Goal: Task Accomplishment & Management: Manage account settings

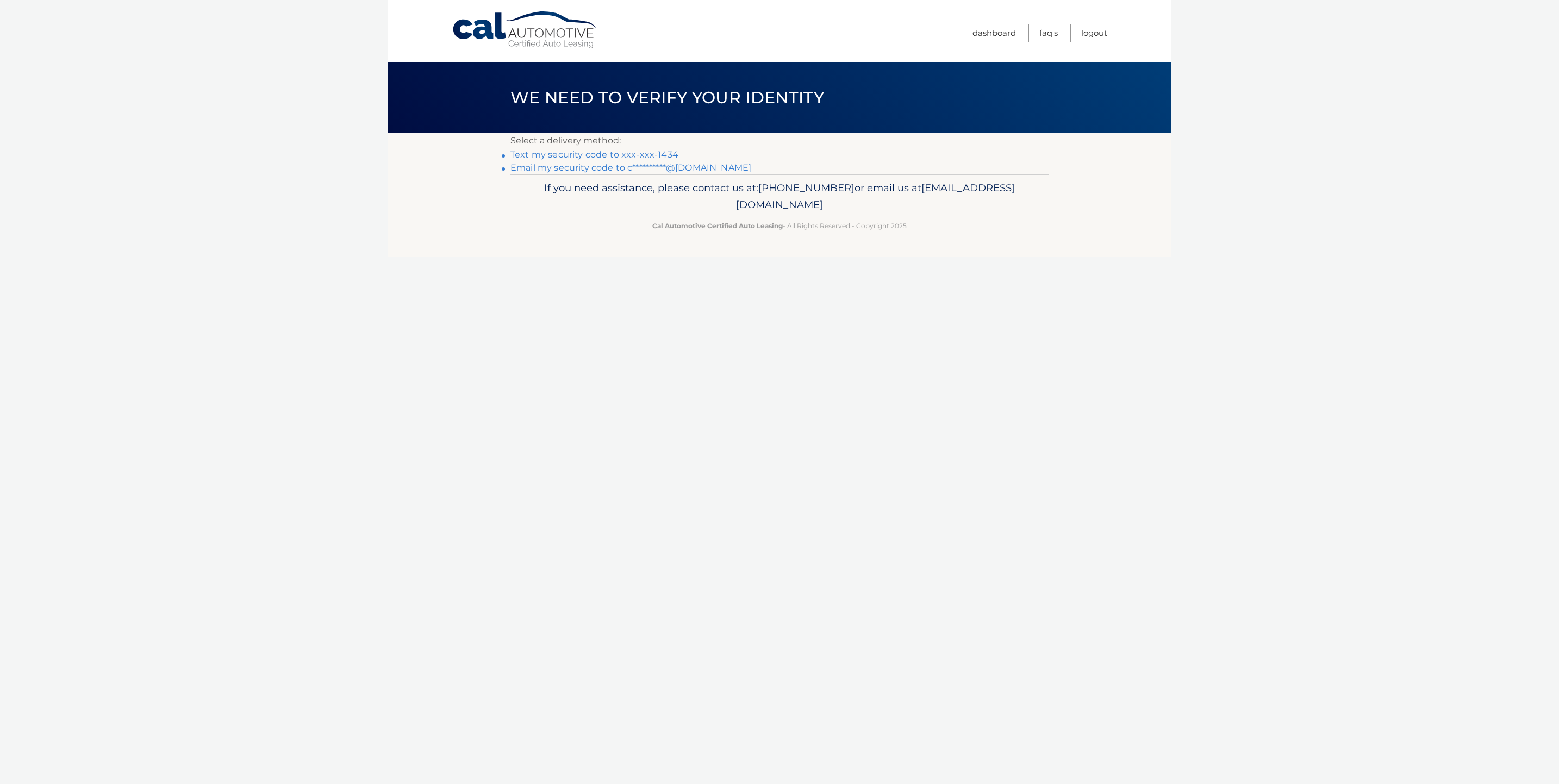
click at [623, 153] on link "Text my security code to xxx-xxx-1434" at bounding box center [594, 154] width 168 height 10
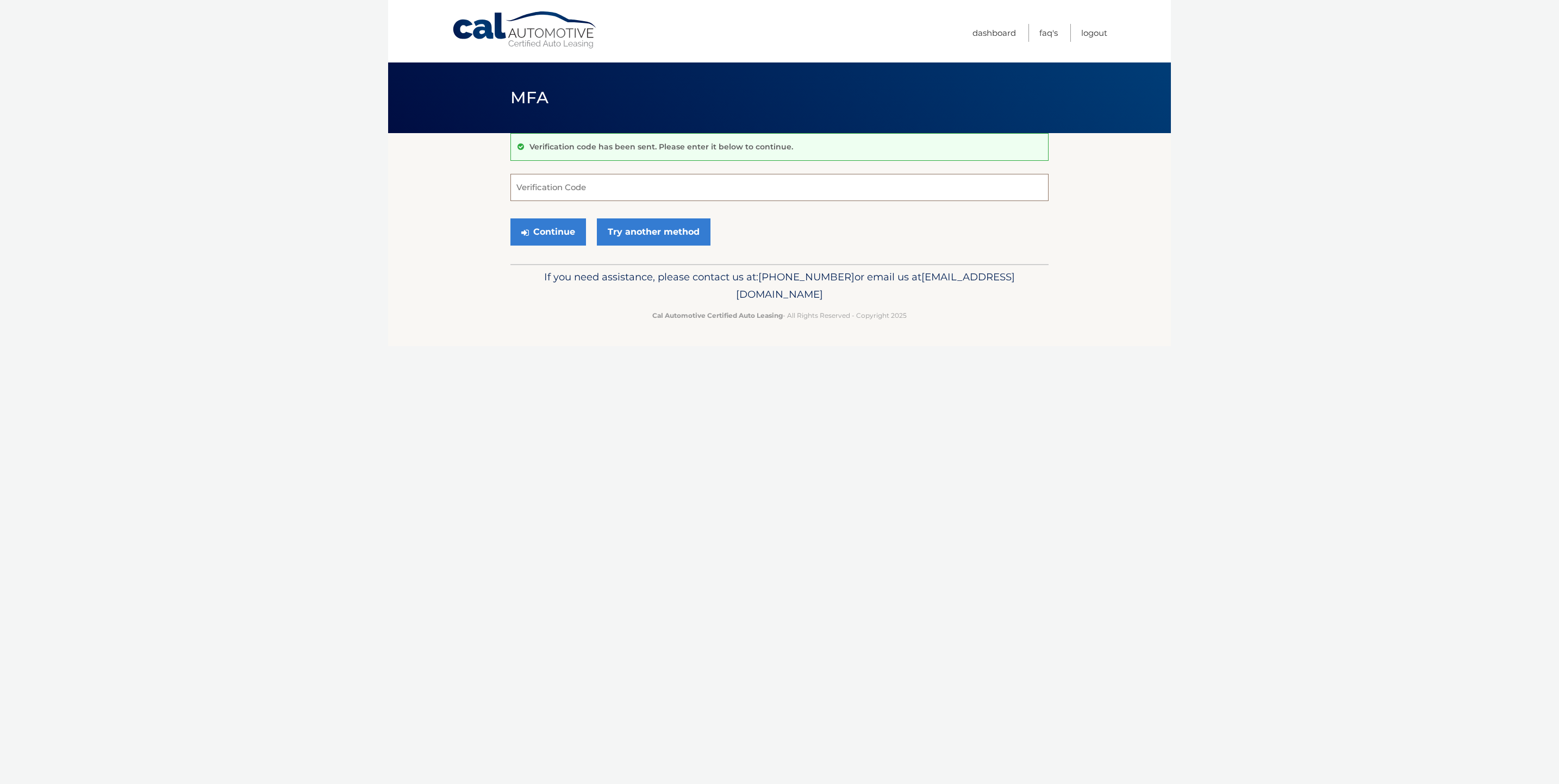
click at [557, 181] on input "Verification Code" at bounding box center [779, 187] width 538 height 27
type input "872257"
click at [510, 218] on button "Continue" at bounding box center [548, 232] width 76 height 27
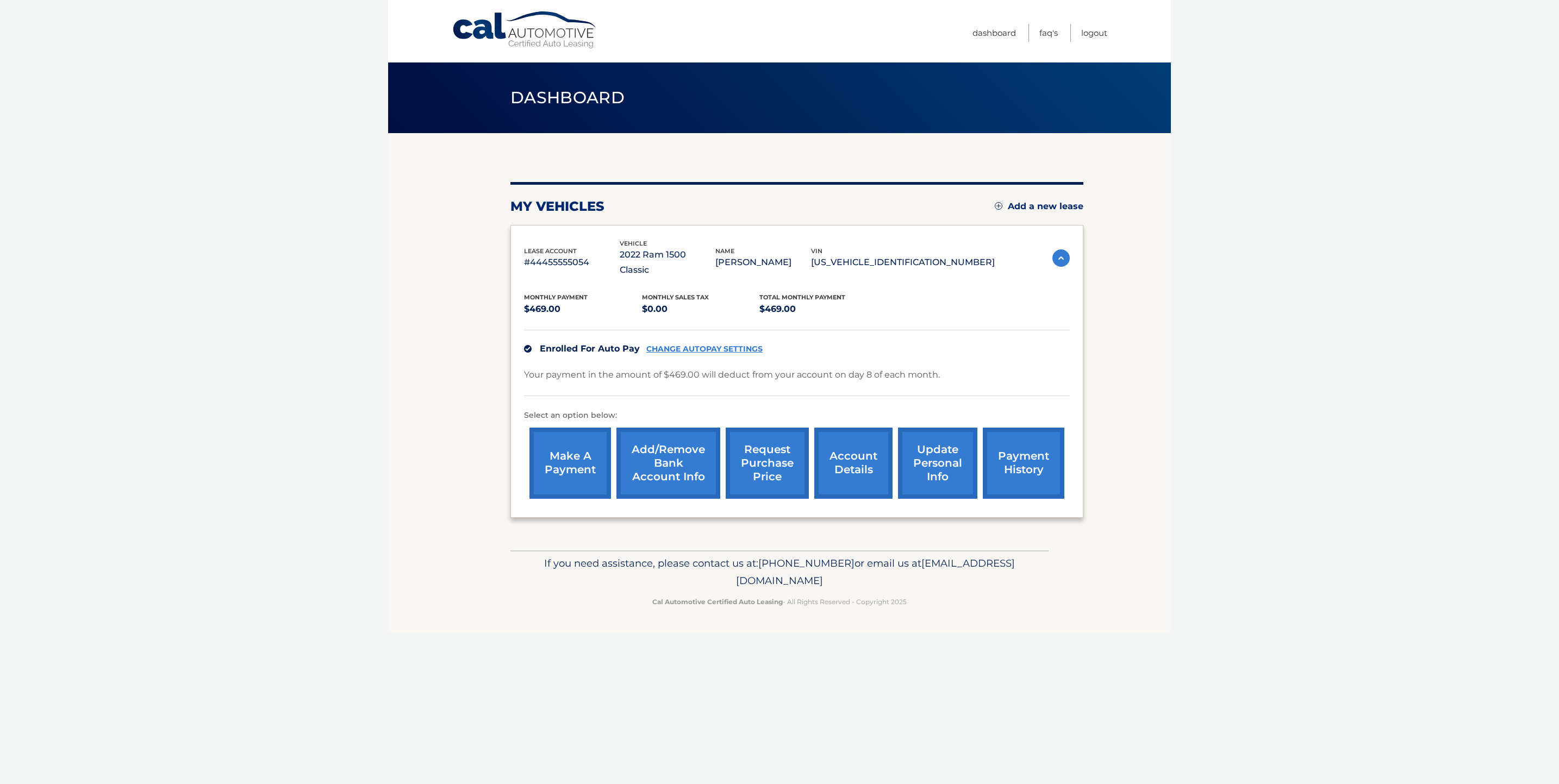
click at [846, 448] on link "account details" at bounding box center [853, 463] width 78 height 71
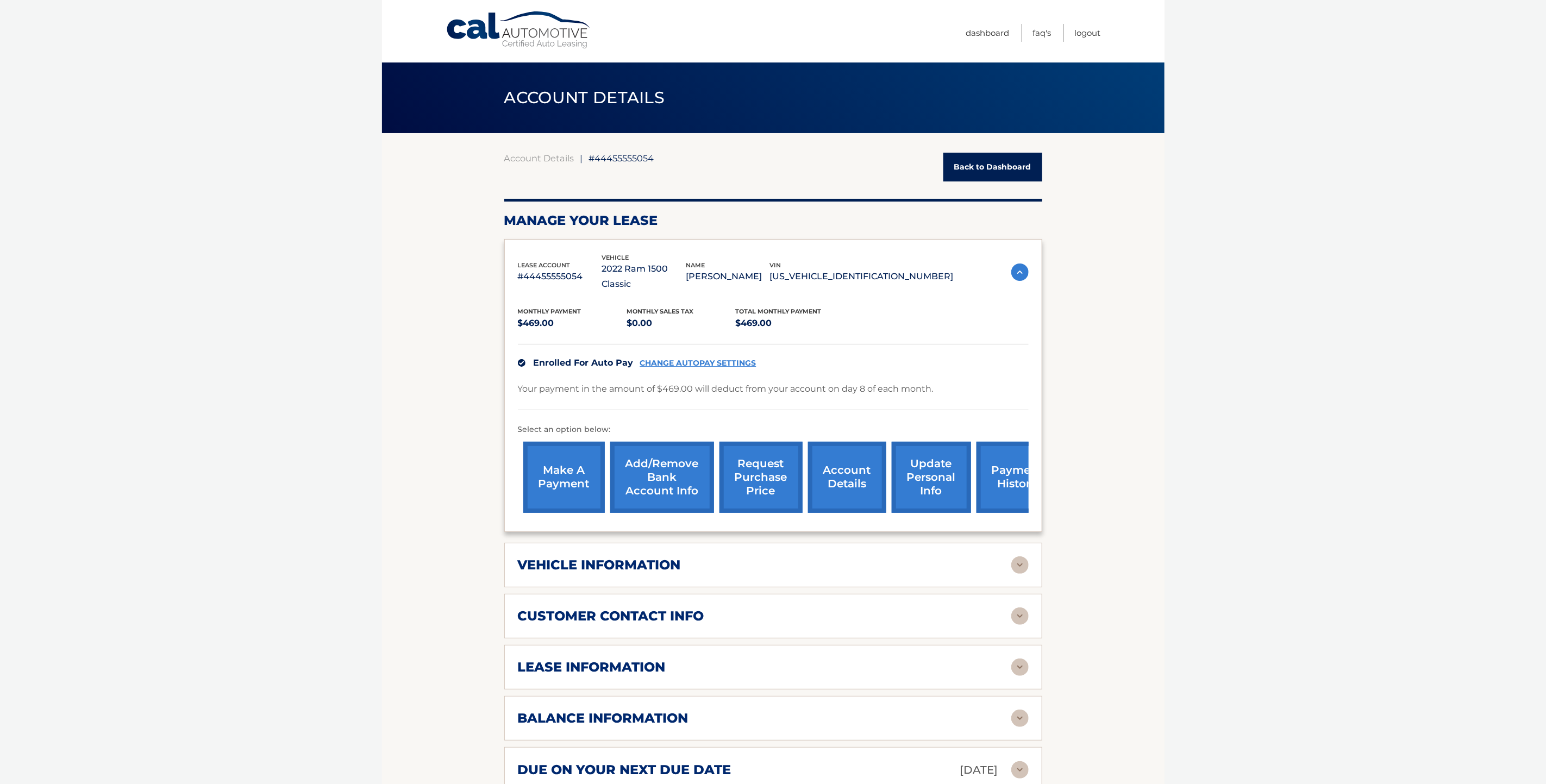
click at [744, 557] on div "vehicle information" at bounding box center [765, 565] width 494 height 16
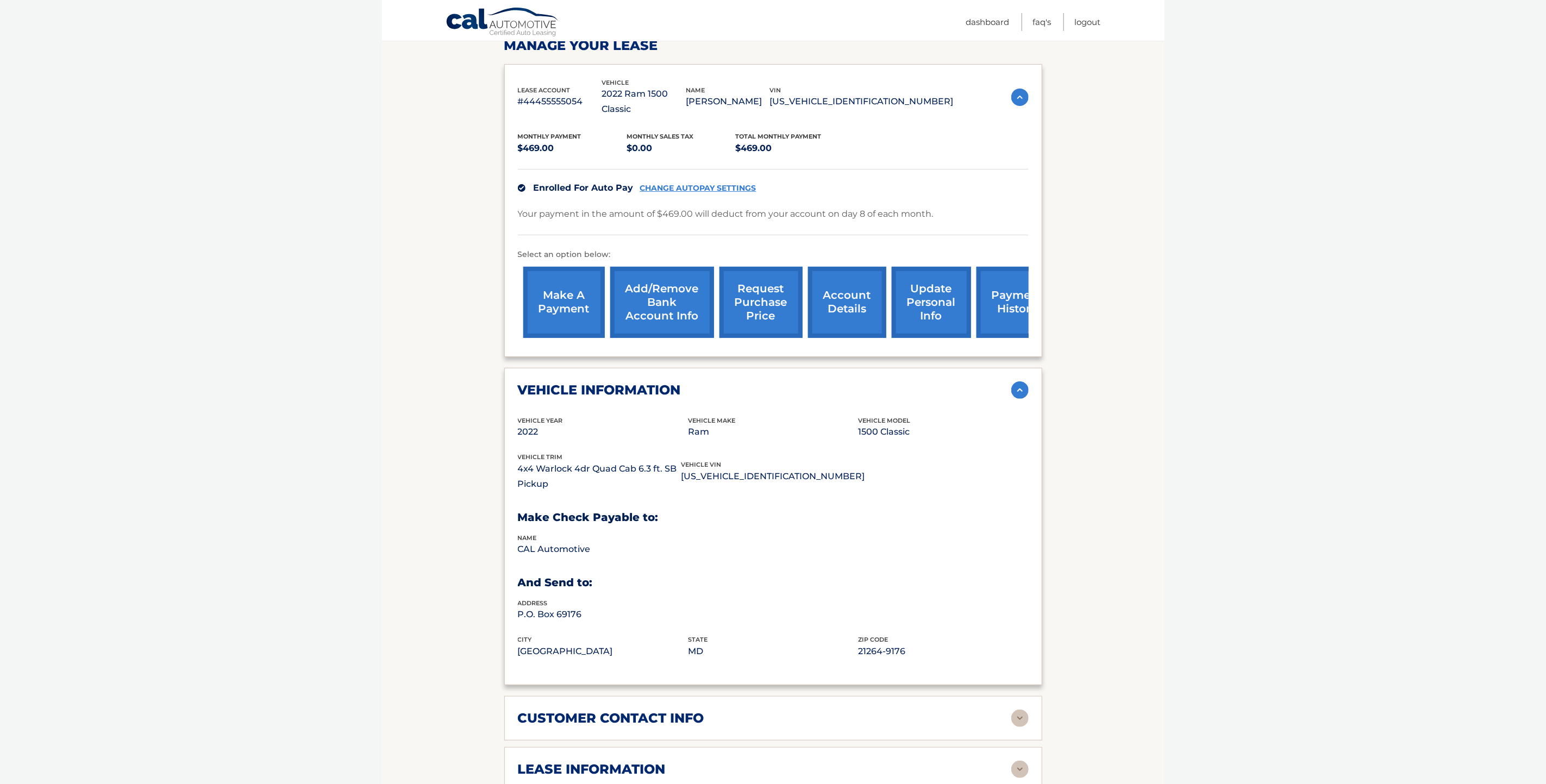
scroll to position [387, 0]
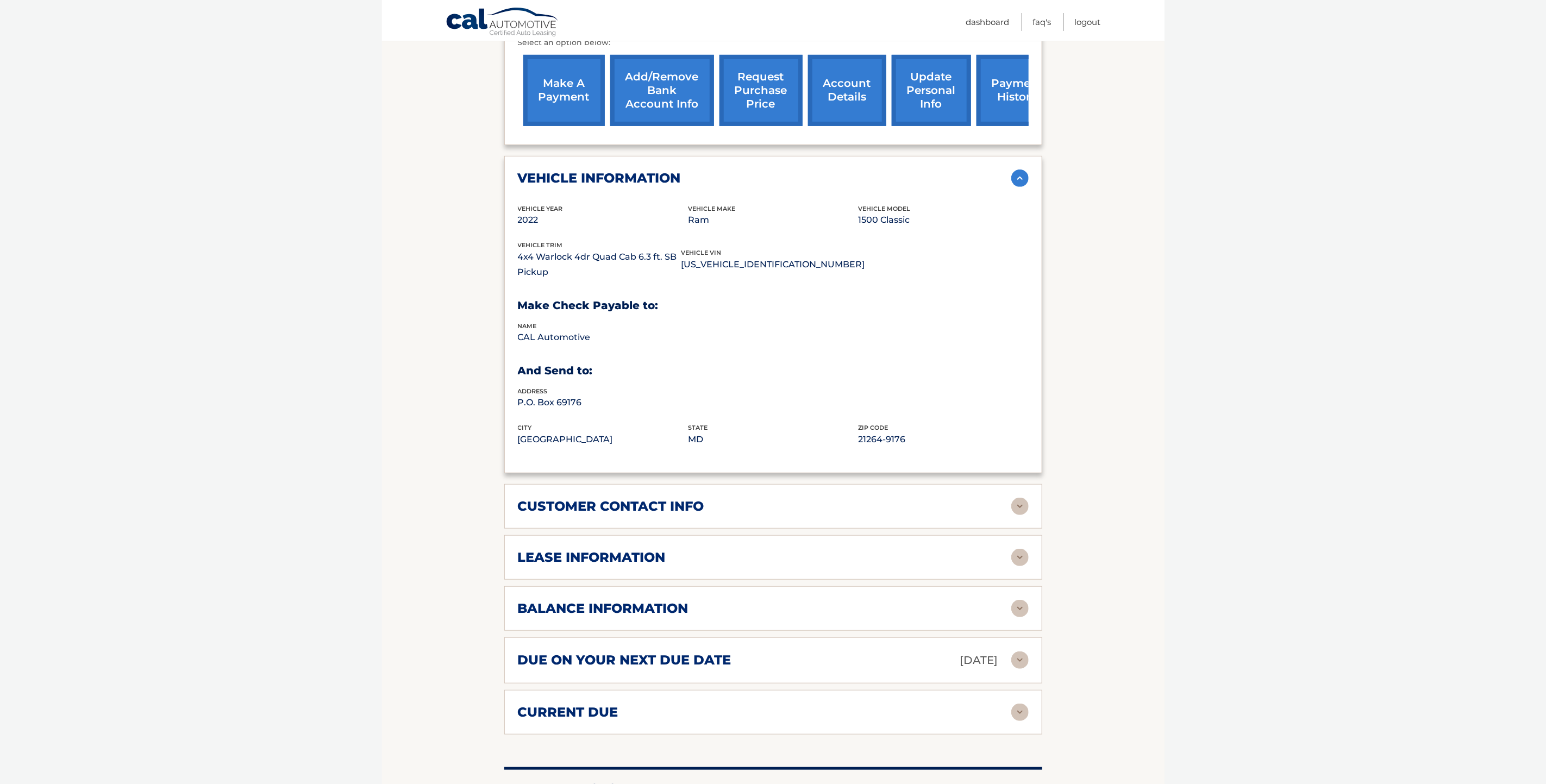
click at [675, 554] on div "lease information Contract Start Date Apr 08, 2023 Term 39 Maturity Date Jul 08…" at bounding box center [773, 558] width 538 height 45
click at [1018, 549] on img at bounding box center [1020, 557] width 18 height 18
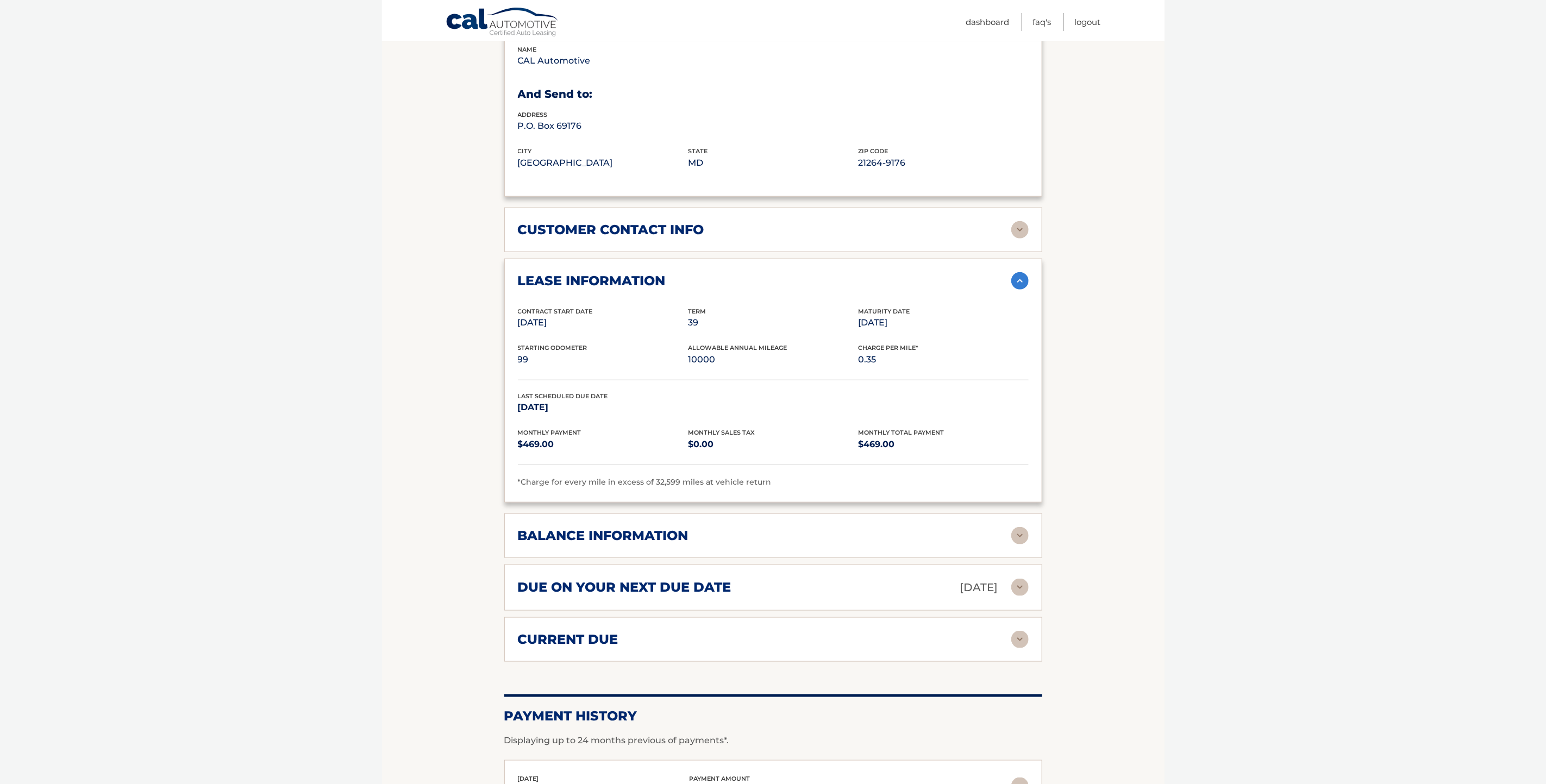
scroll to position [713, 0]
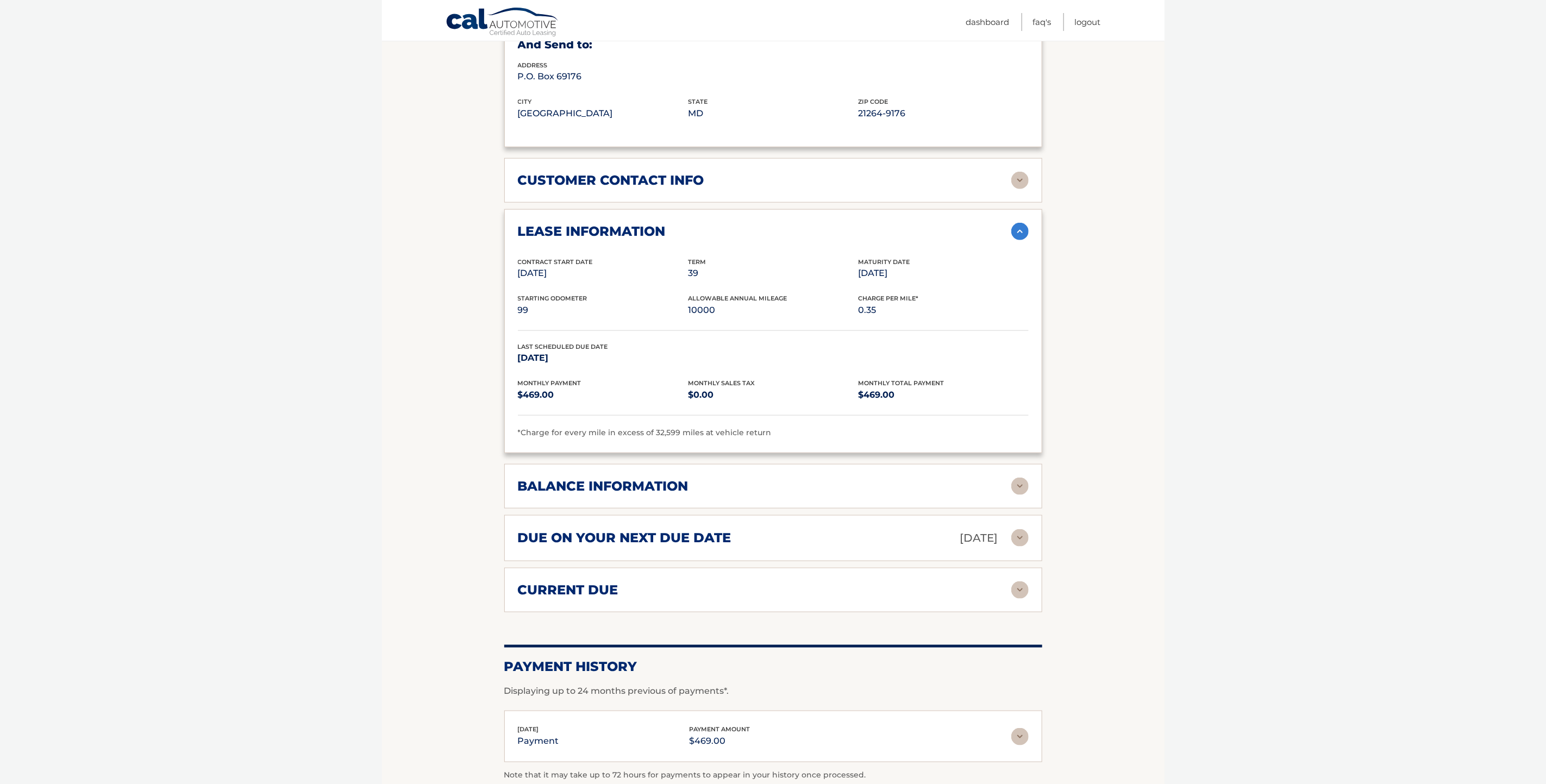
click at [1023, 529] on img at bounding box center [1020, 538] width 18 height 18
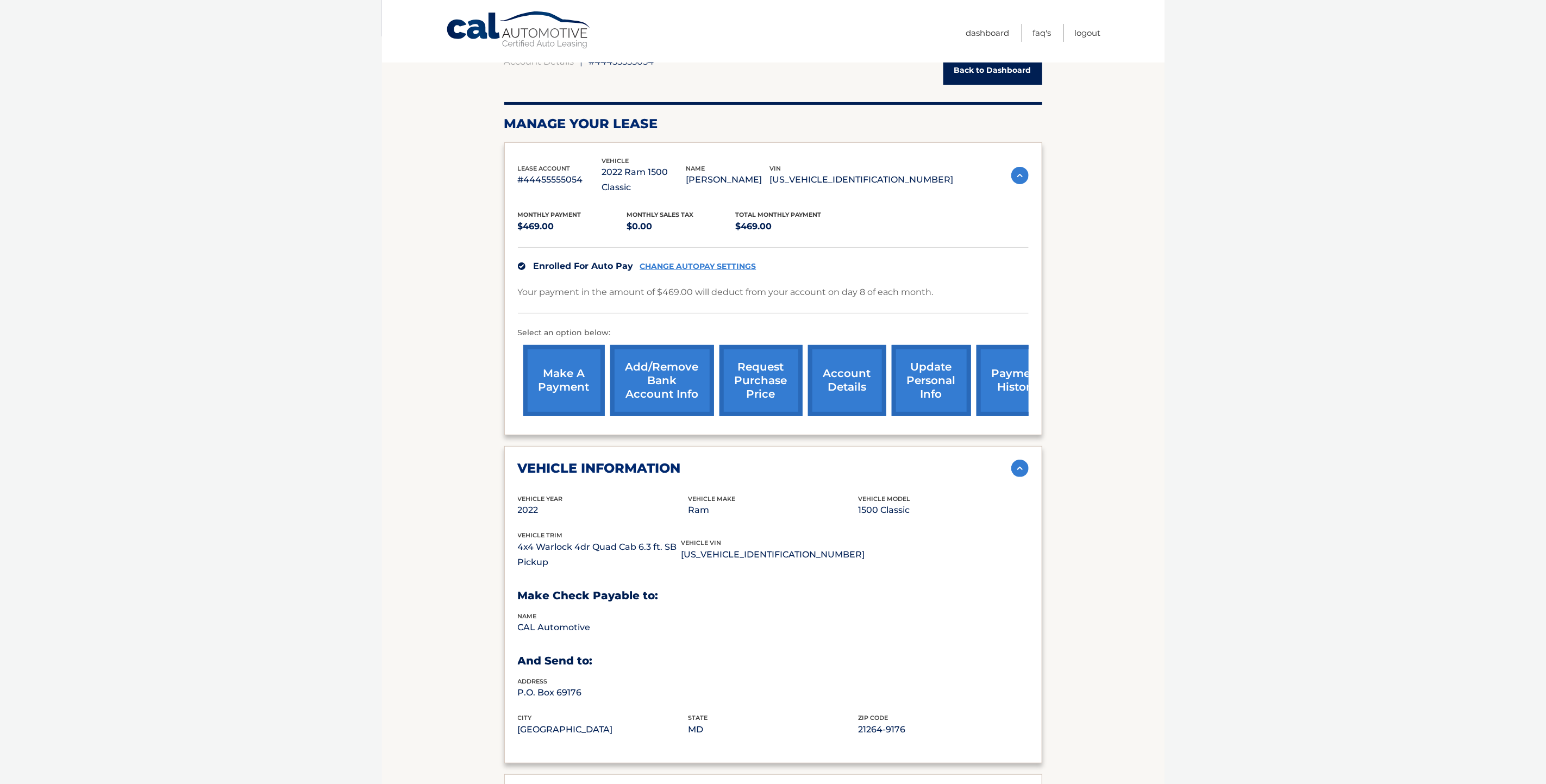
scroll to position [0, 0]
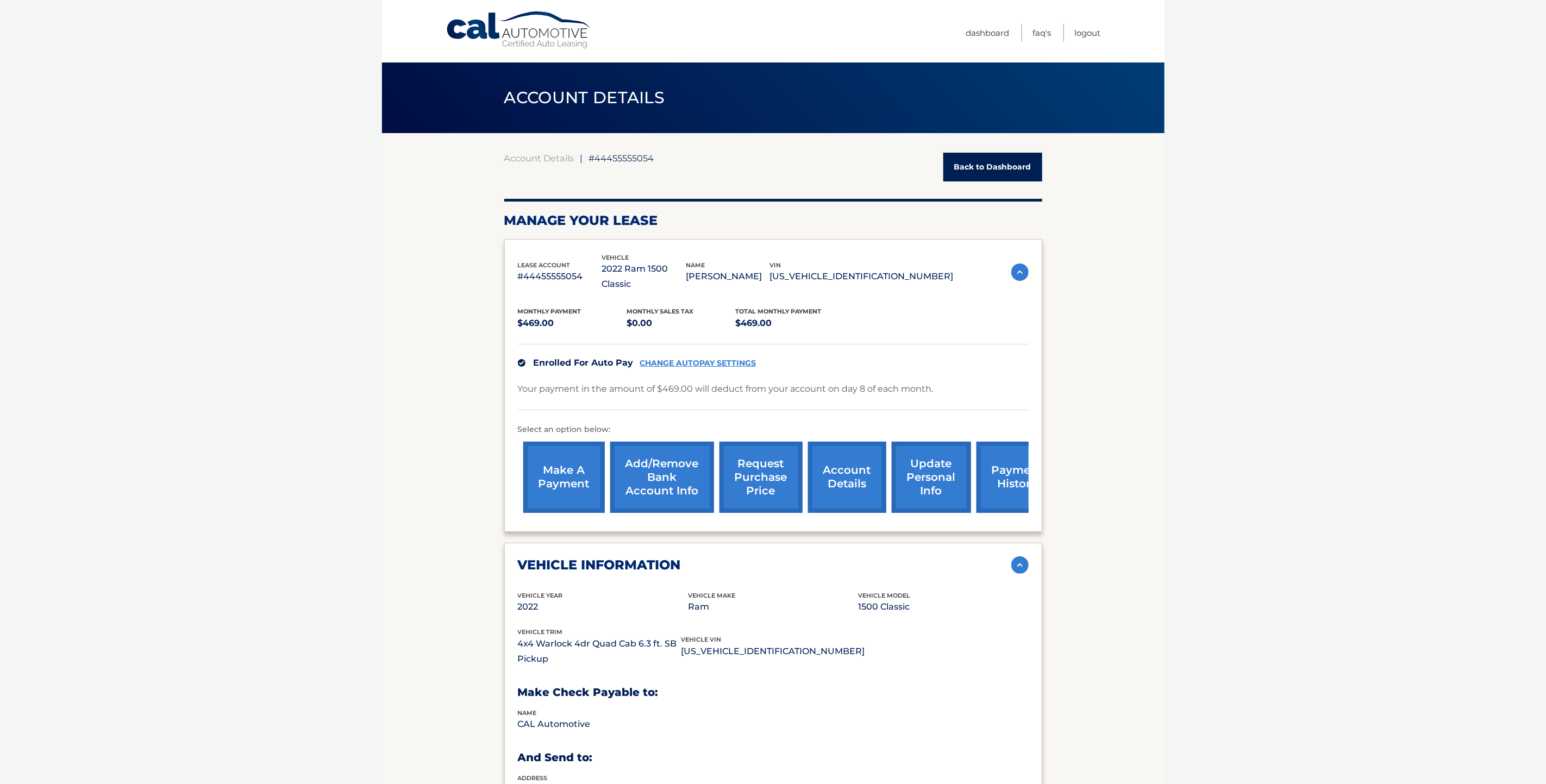
click at [991, 165] on link "Back to Dashboard" at bounding box center [992, 167] width 99 height 29
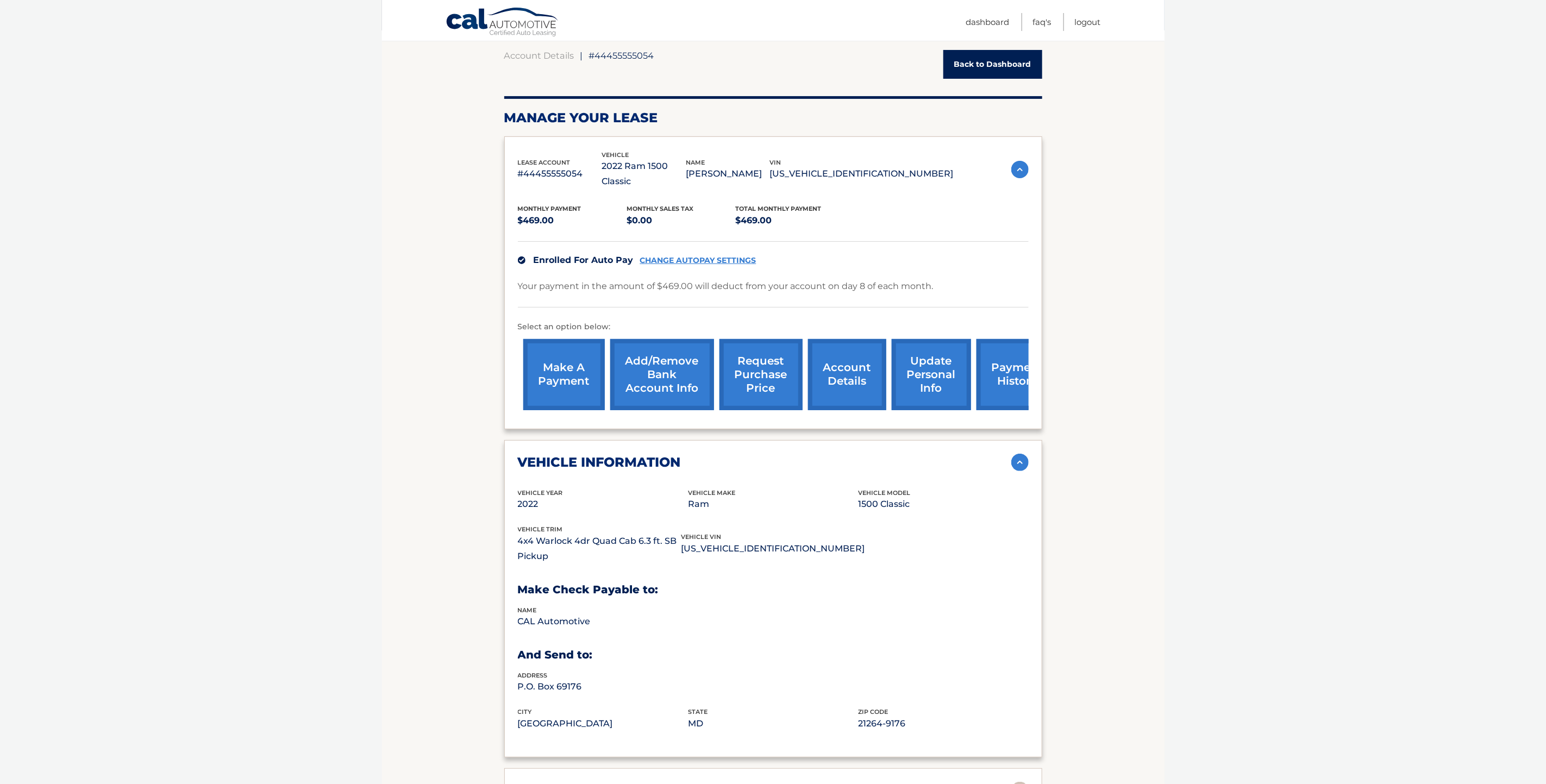
scroll to position [224, 0]
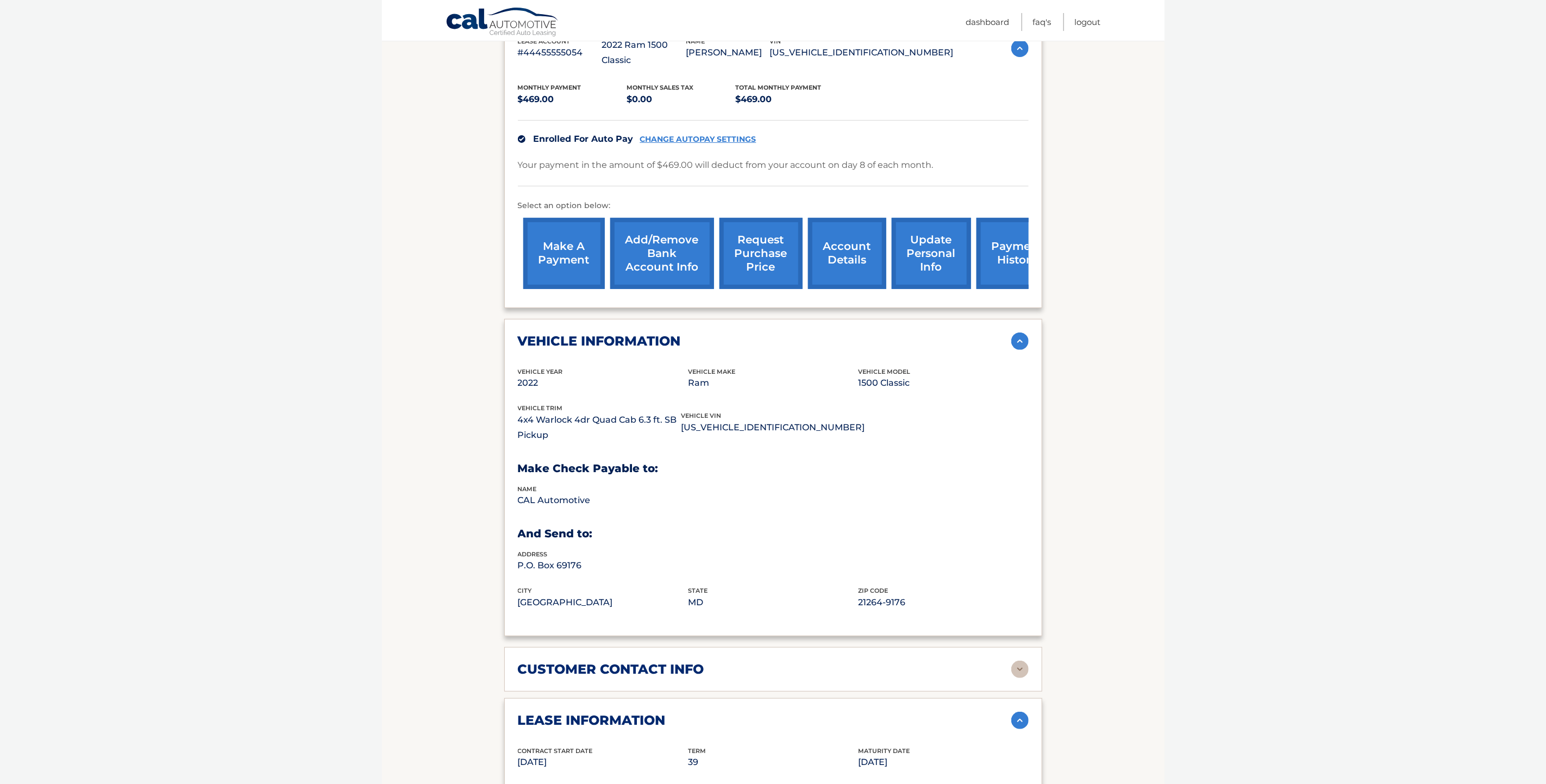
click at [674, 240] on link "Add/Remove bank account info" at bounding box center [663, 253] width 104 height 71
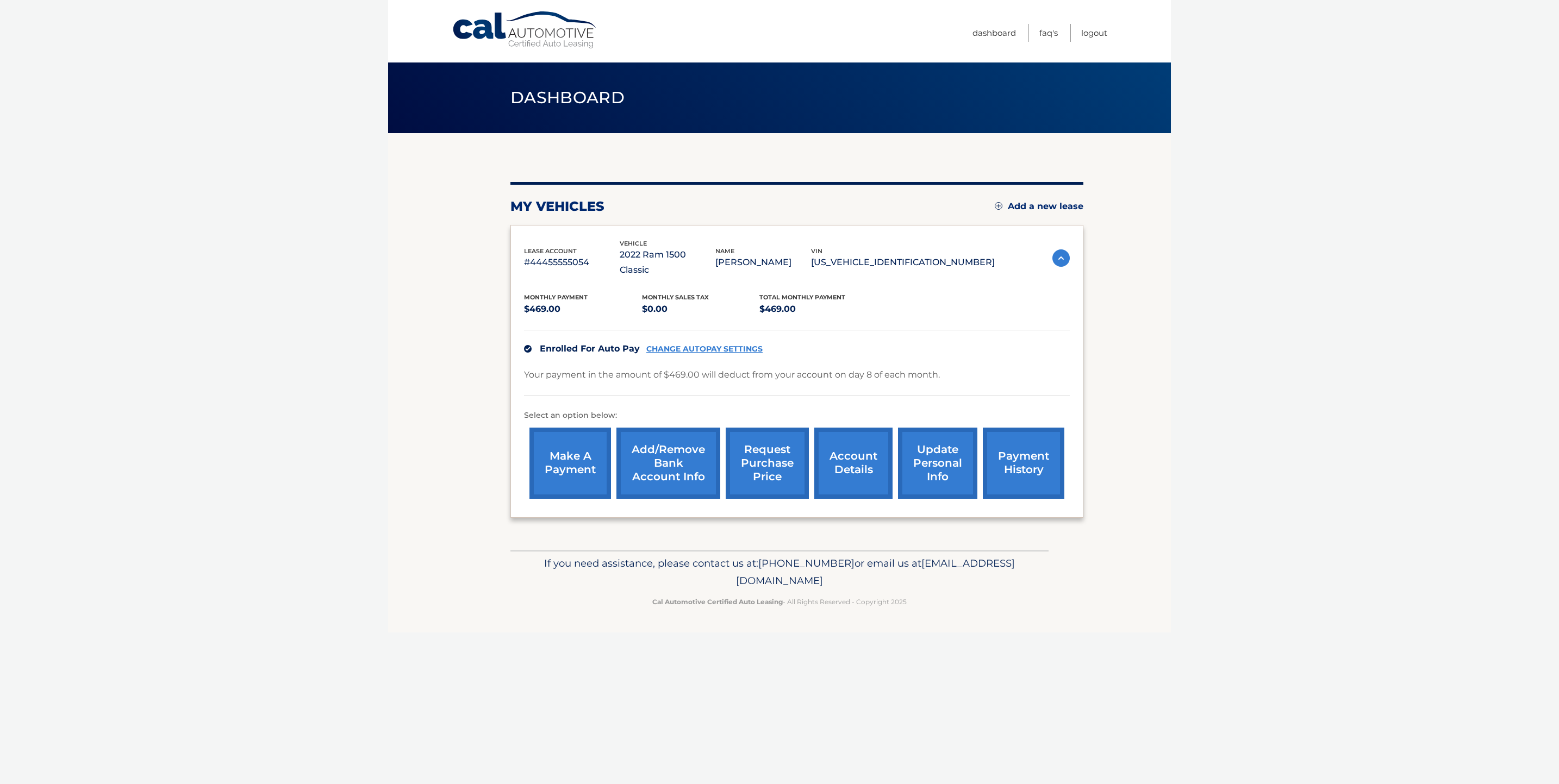
click at [995, 206] on img at bounding box center [999, 206] width 8 height 8
click at [1054, 252] on img at bounding box center [1061, 258] width 18 height 18
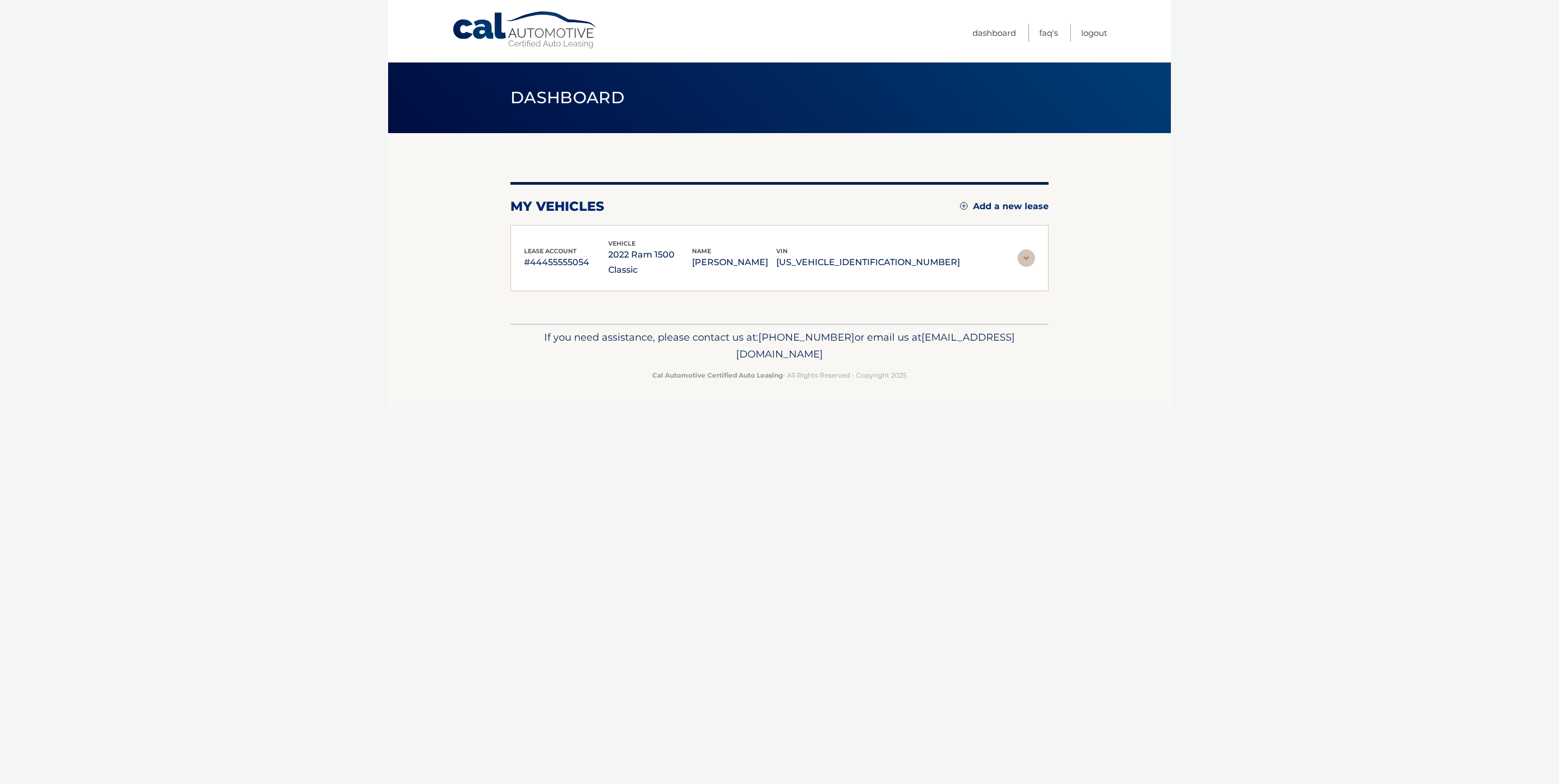
click at [1054, 248] on section "my vehicles Add a new lease lease account #44455555054 vehicle 2022 Ram 1500 Cl…" at bounding box center [779, 228] width 783 height 191
click at [1022, 249] on img at bounding box center [1026, 258] width 18 height 18
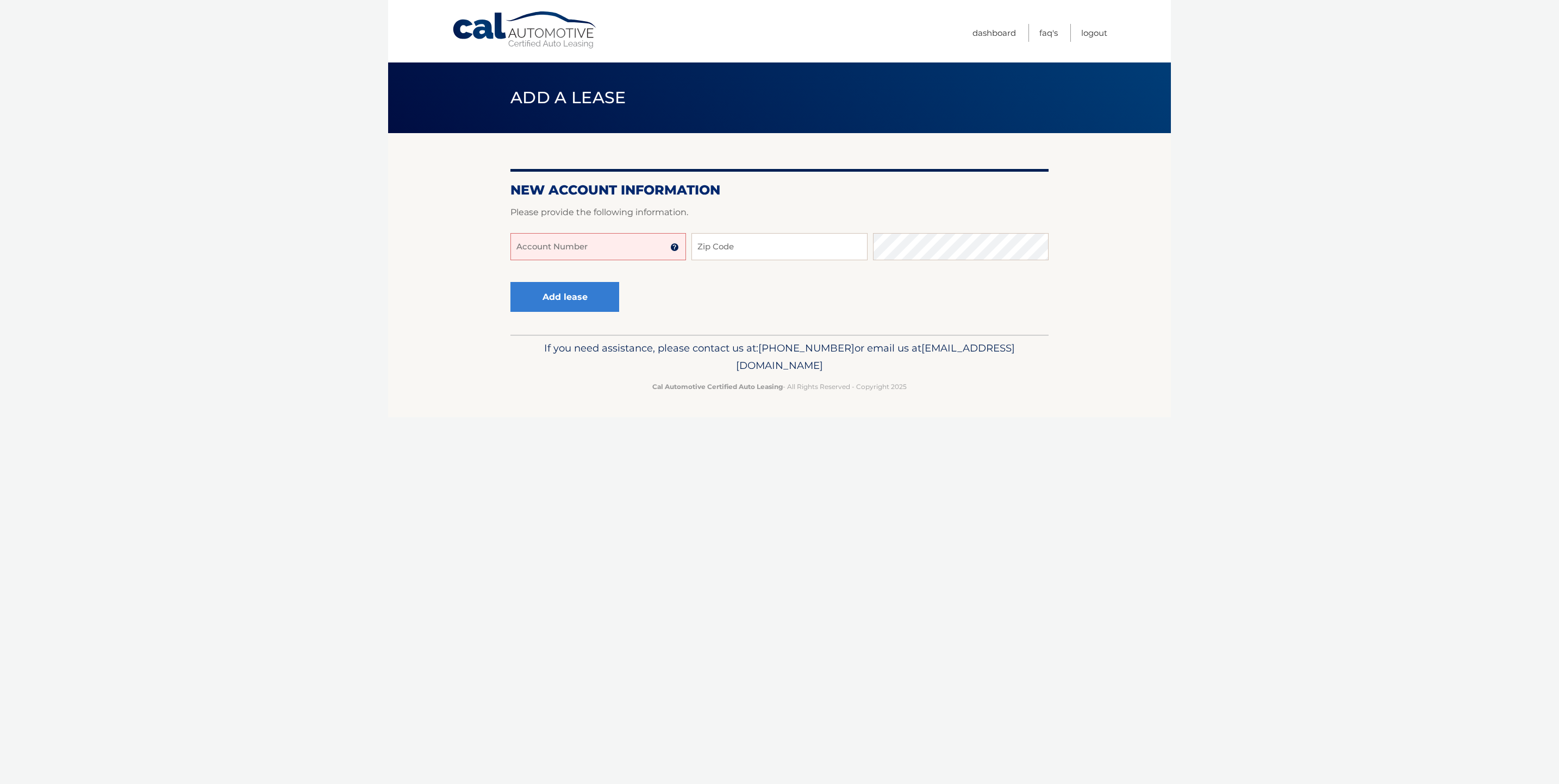
click at [675, 248] on img at bounding box center [674, 247] width 8 height 8
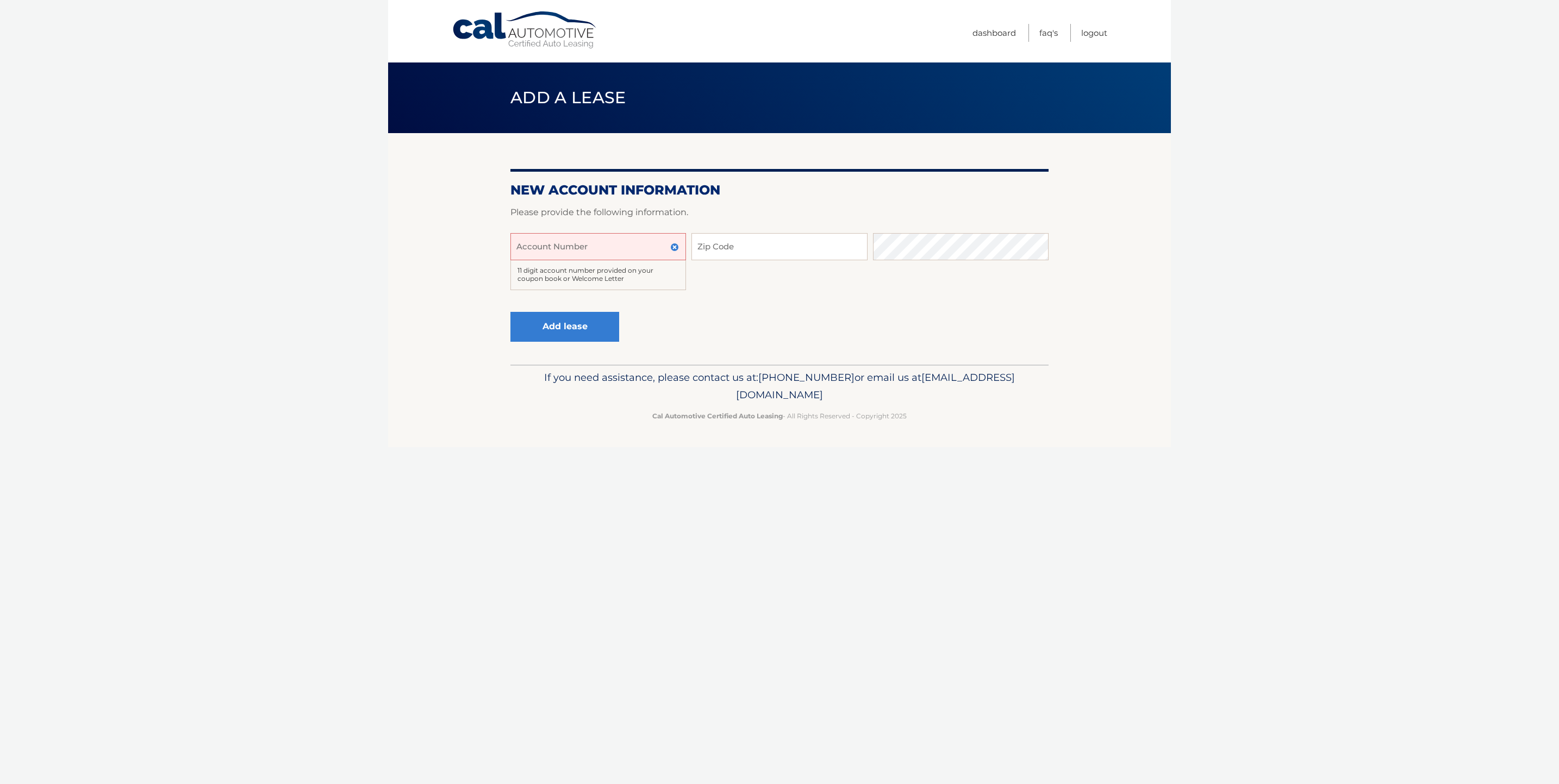
click at [421, 215] on section "New Account Information Please provide the following information. Account Numbe…" at bounding box center [779, 249] width 783 height 232
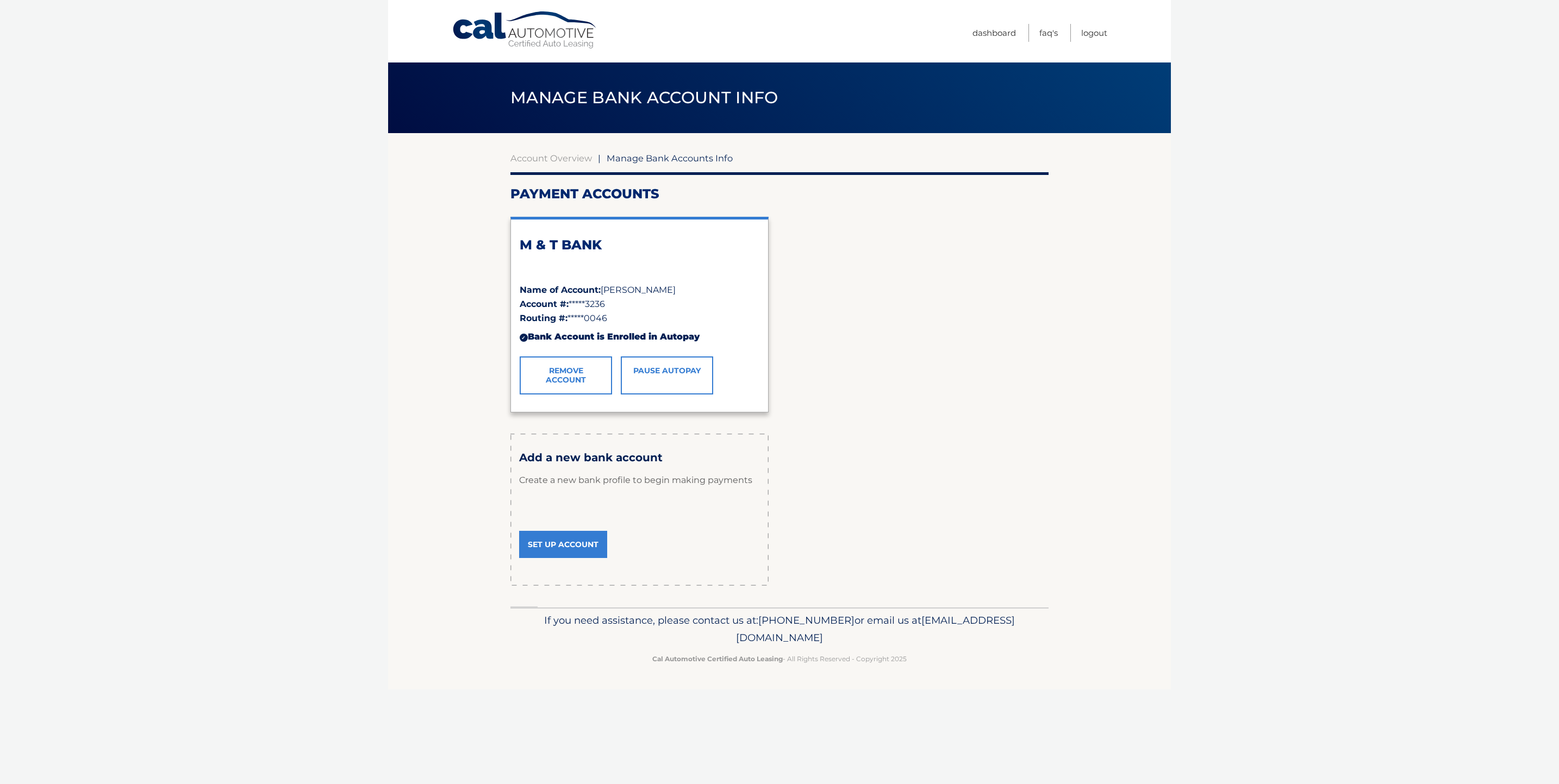
click at [672, 372] on link "Pause AutoPay" at bounding box center [667, 375] width 93 height 38
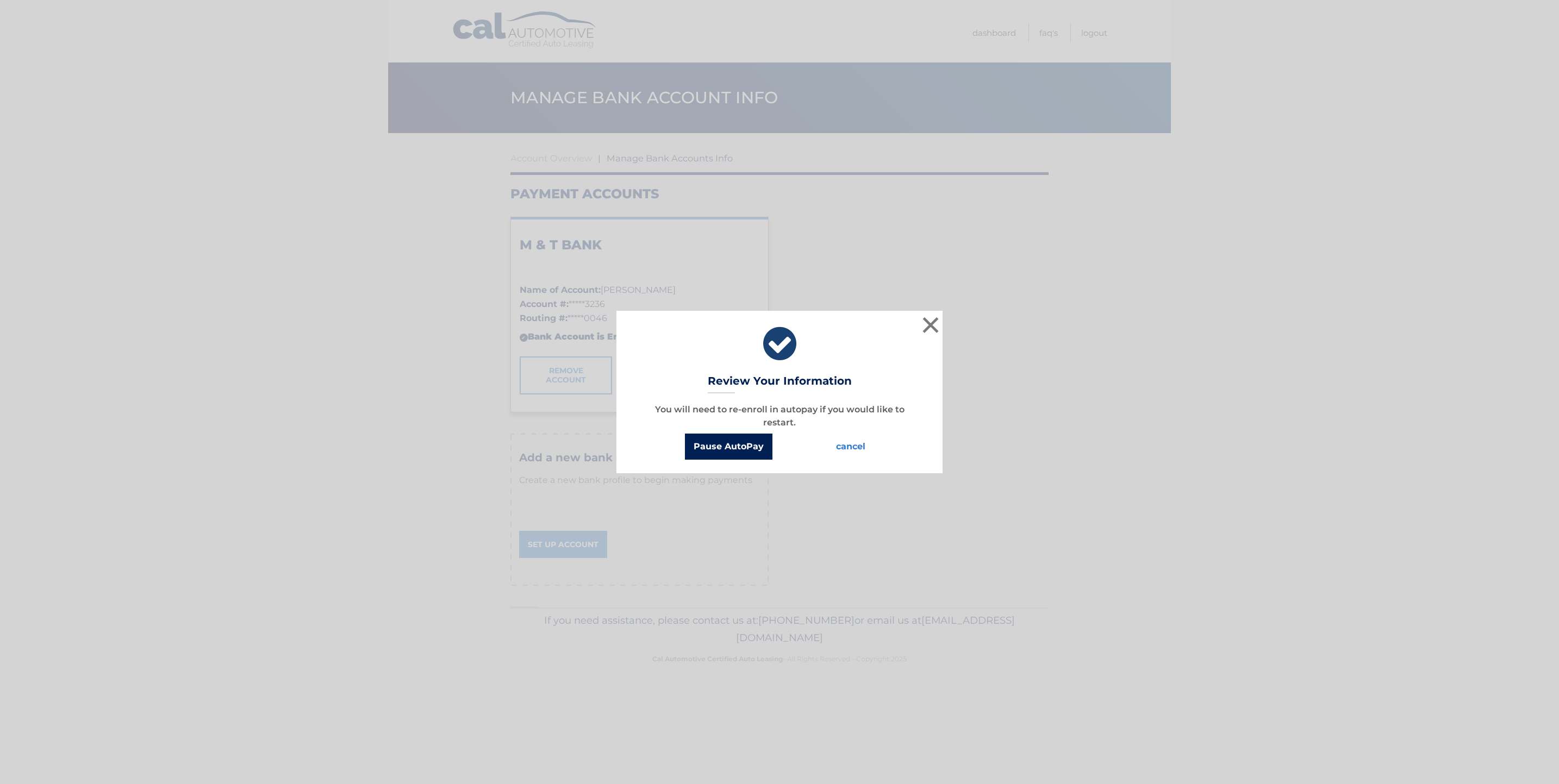
click at [738, 451] on button "Pause AutoPay" at bounding box center [729, 446] width 88 height 26
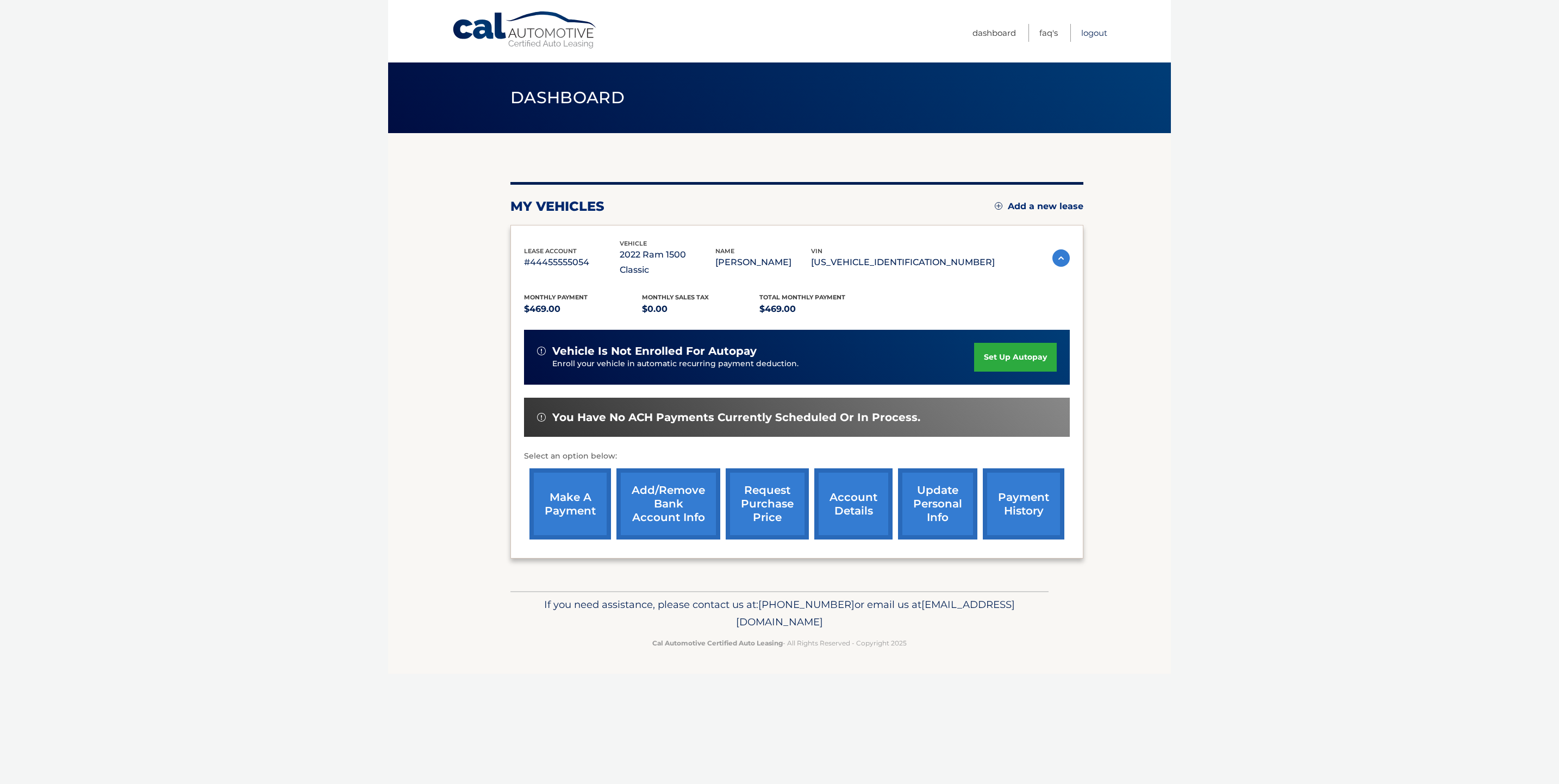
click at [1101, 33] on link "Logout" at bounding box center [1094, 33] width 26 height 18
